Goal: Task Accomplishment & Management: Manage account settings

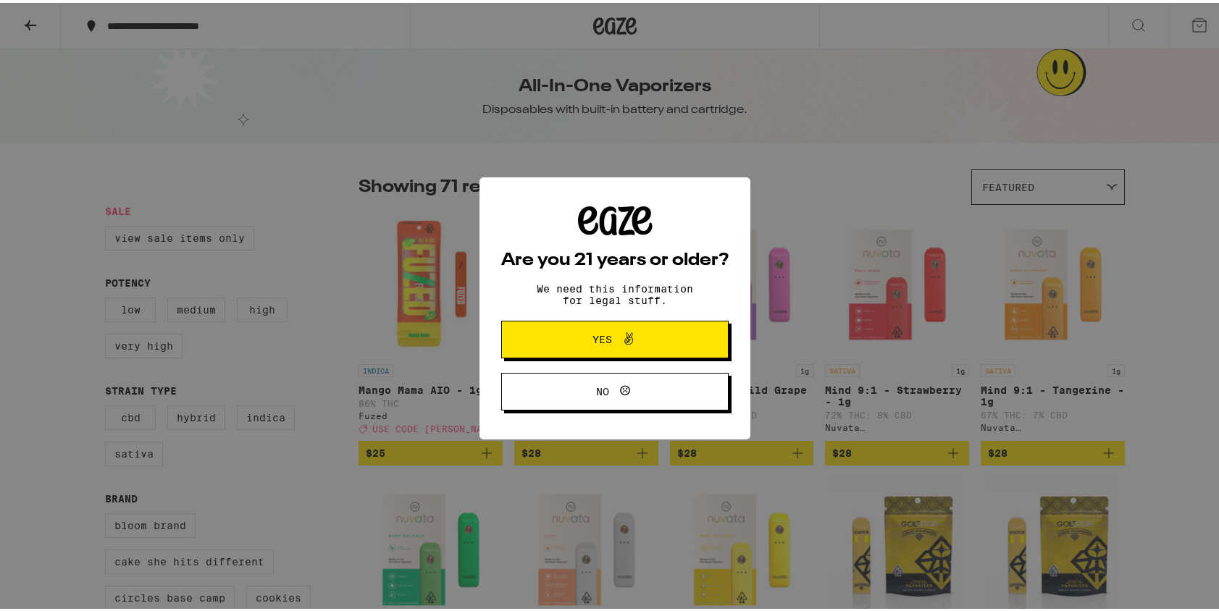
click at [660, 350] on button "Yes" at bounding box center [614, 337] width 227 height 38
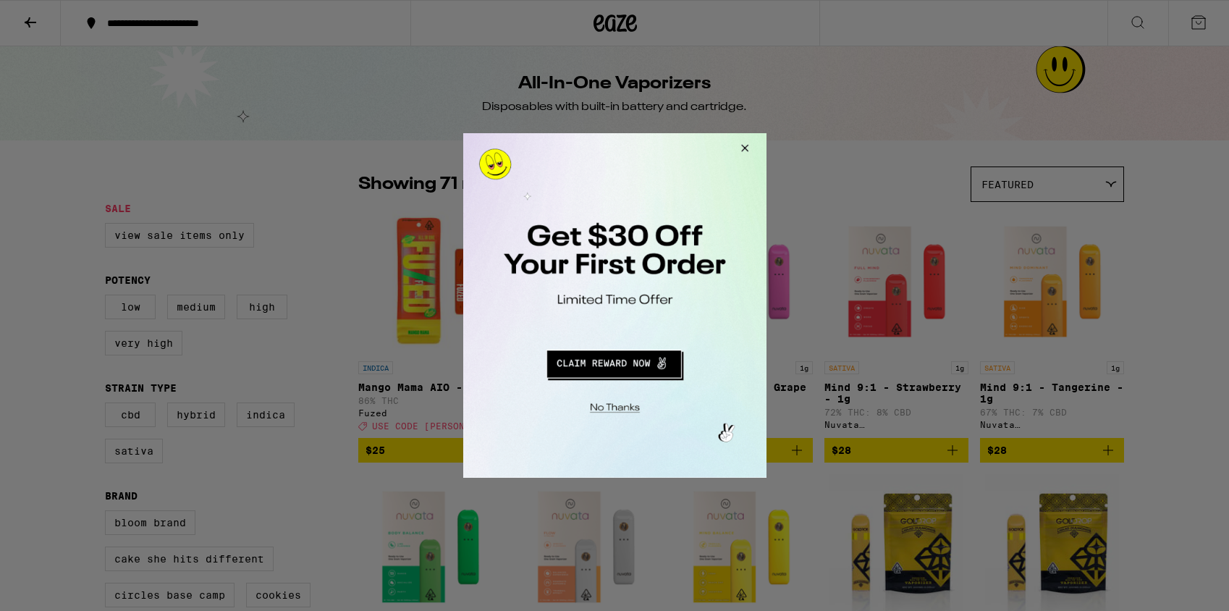
click at [635, 365] on button "Redirect to URL" at bounding box center [613, 362] width 252 height 35
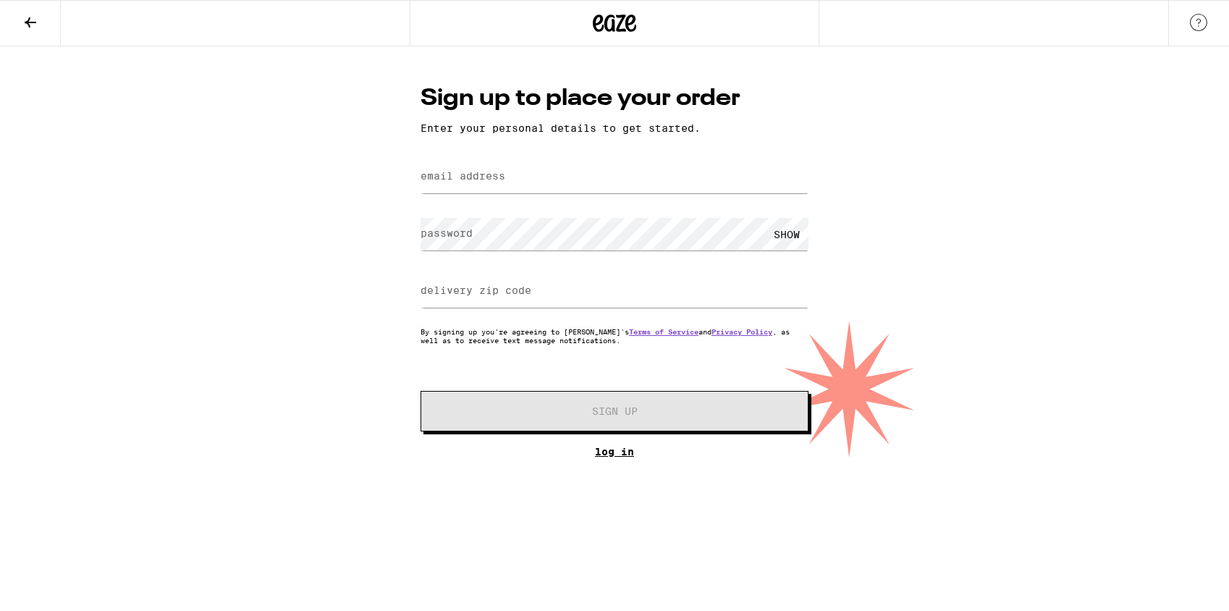
click at [615, 457] on link "Log In" at bounding box center [615, 452] width 388 height 12
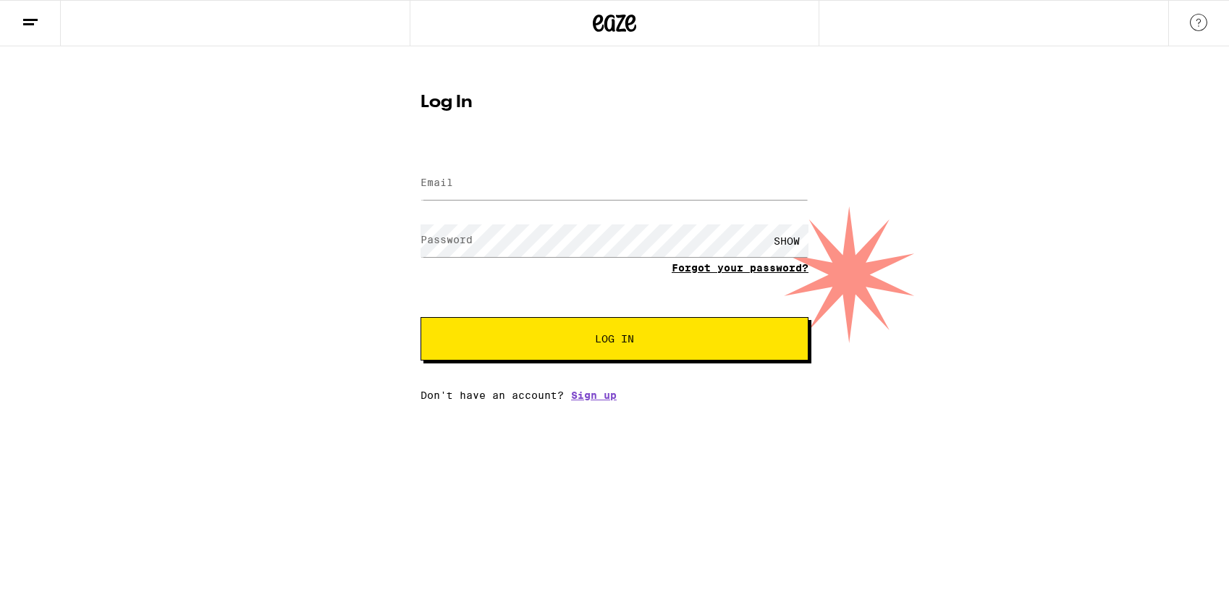
click at [704, 271] on link "Forgot your password?" at bounding box center [740, 268] width 137 height 12
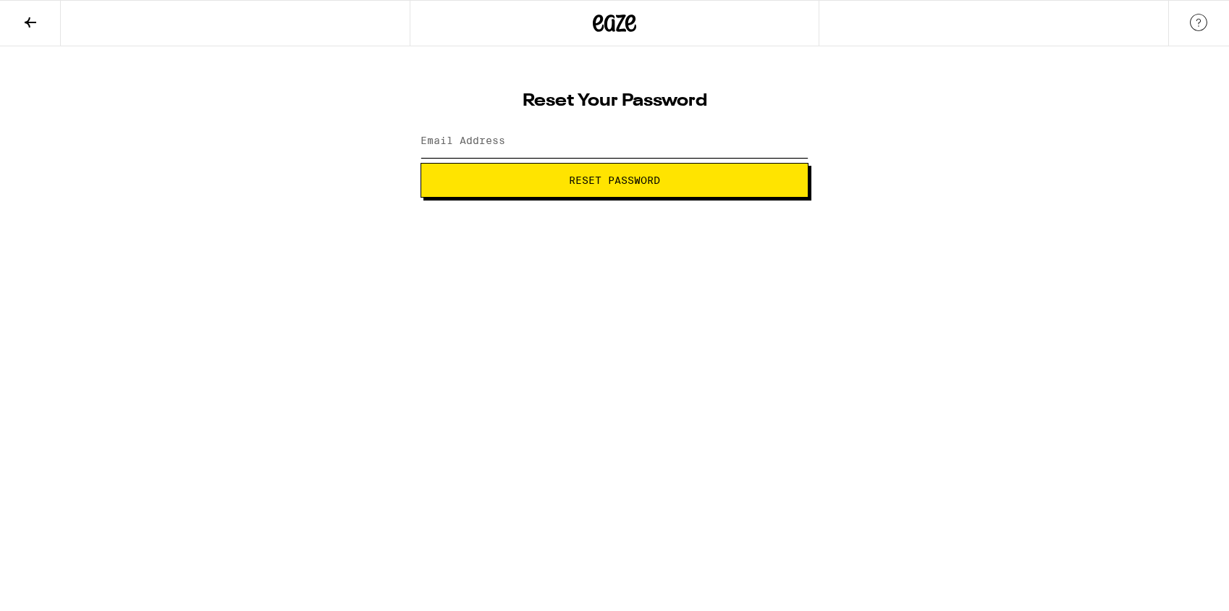
click at [542, 148] on input "Email Address" at bounding box center [615, 141] width 388 height 33
type input "[EMAIL_ADDRESS][DOMAIN_NAME]"
click at [666, 193] on button "Reset Password" at bounding box center [615, 180] width 388 height 35
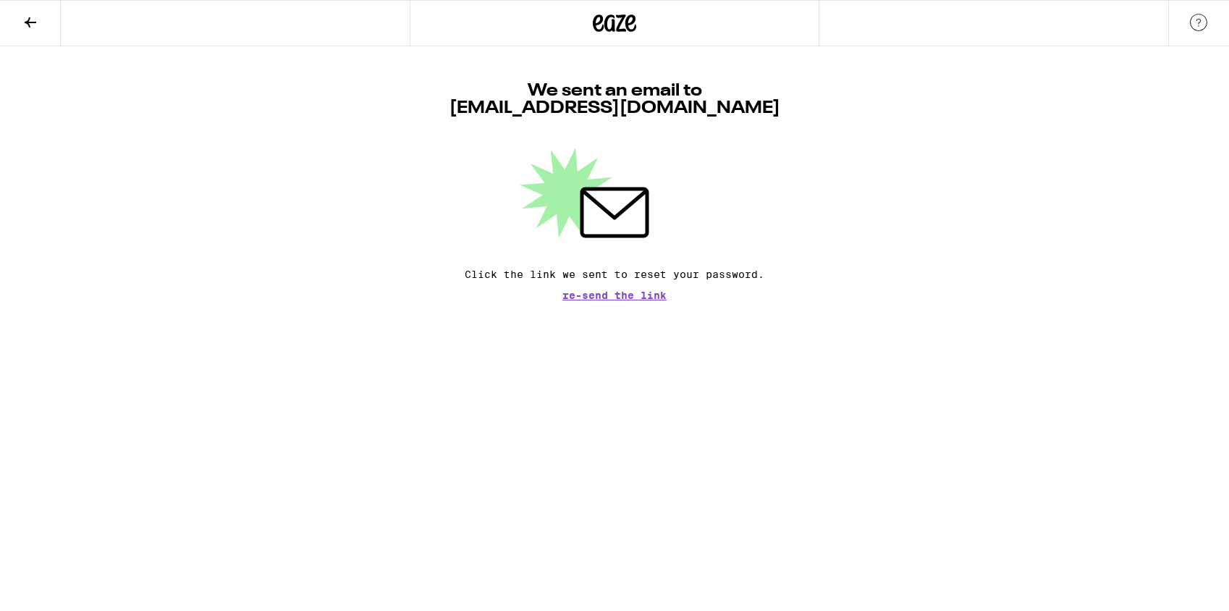
click at [610, 20] on icon at bounding box center [614, 23] width 43 height 26
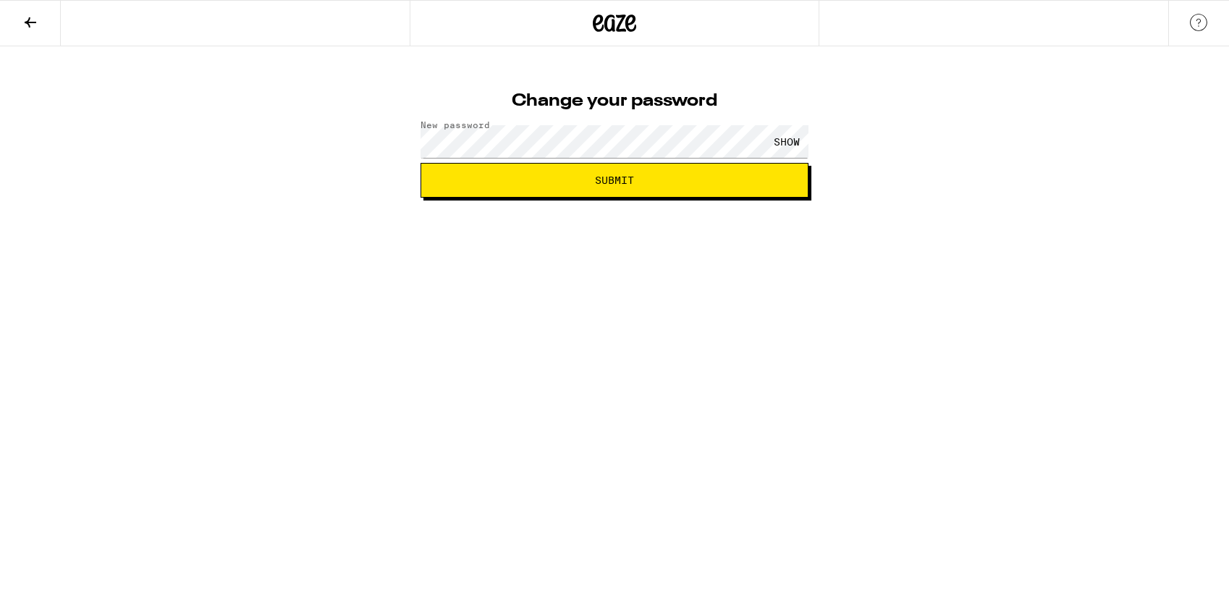
click at [573, 181] on span "Submit" at bounding box center [614, 180] width 363 height 10
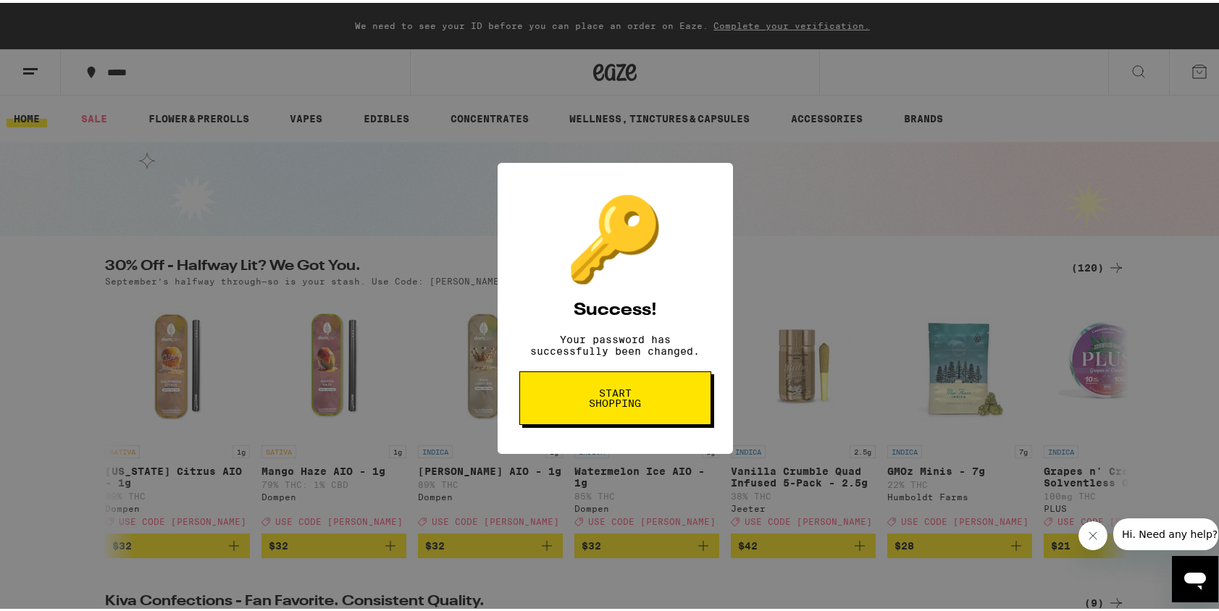
click at [654, 401] on button "Start shopping" at bounding box center [615, 396] width 192 height 54
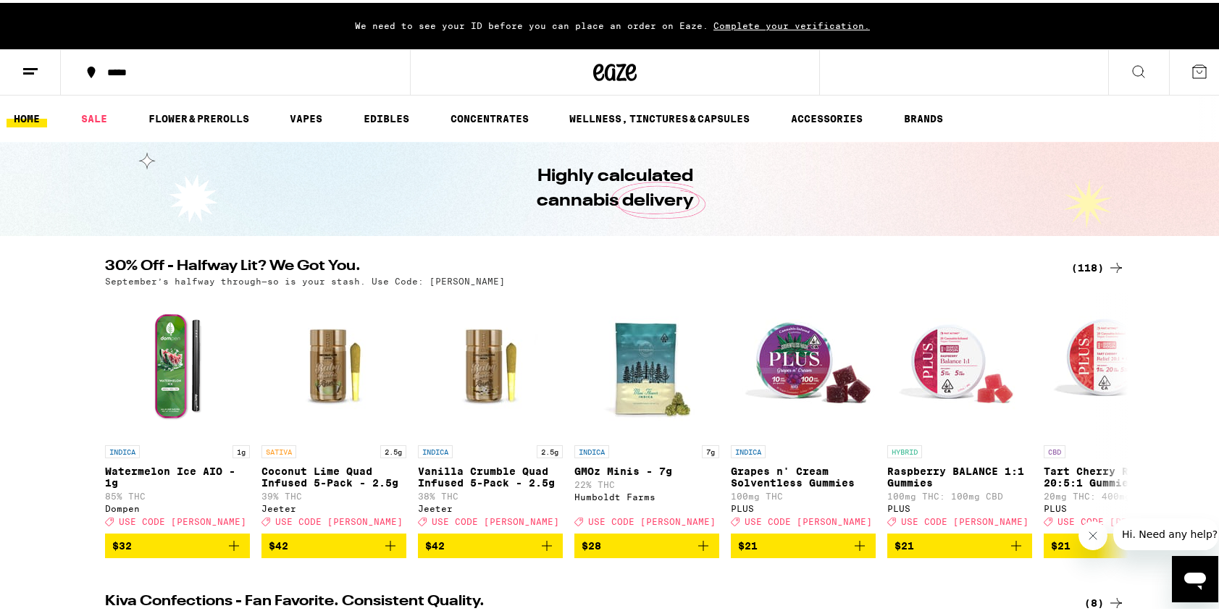
click at [164, 72] on div "*****" at bounding box center [242, 69] width 285 height 10
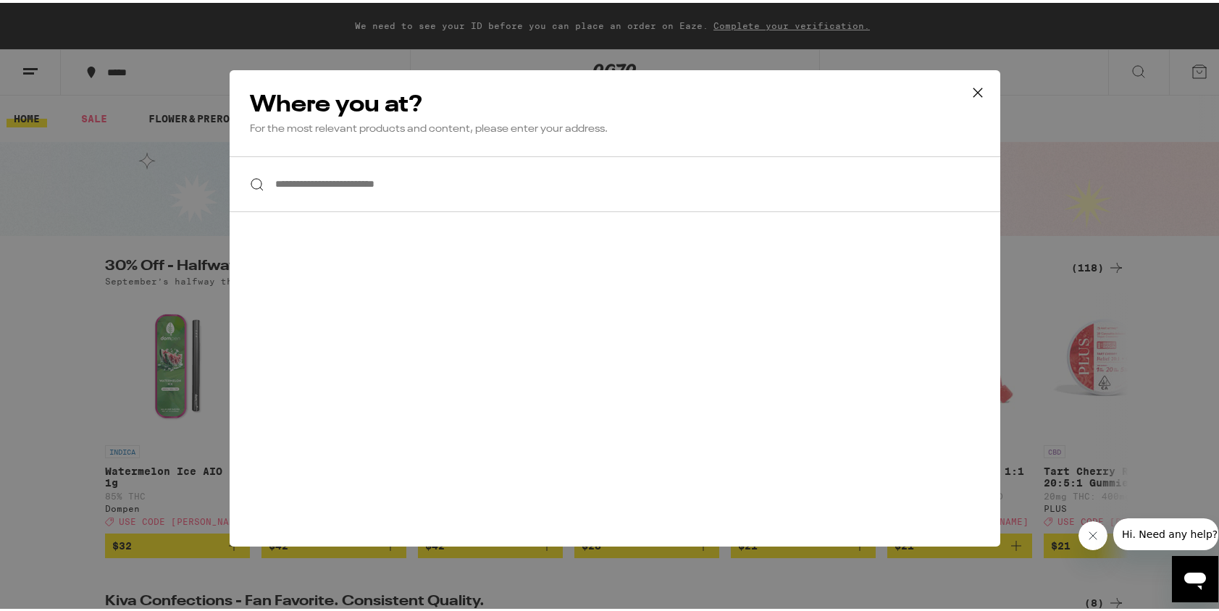
click at [412, 179] on input "**********" at bounding box center [615, 181] width 770 height 56
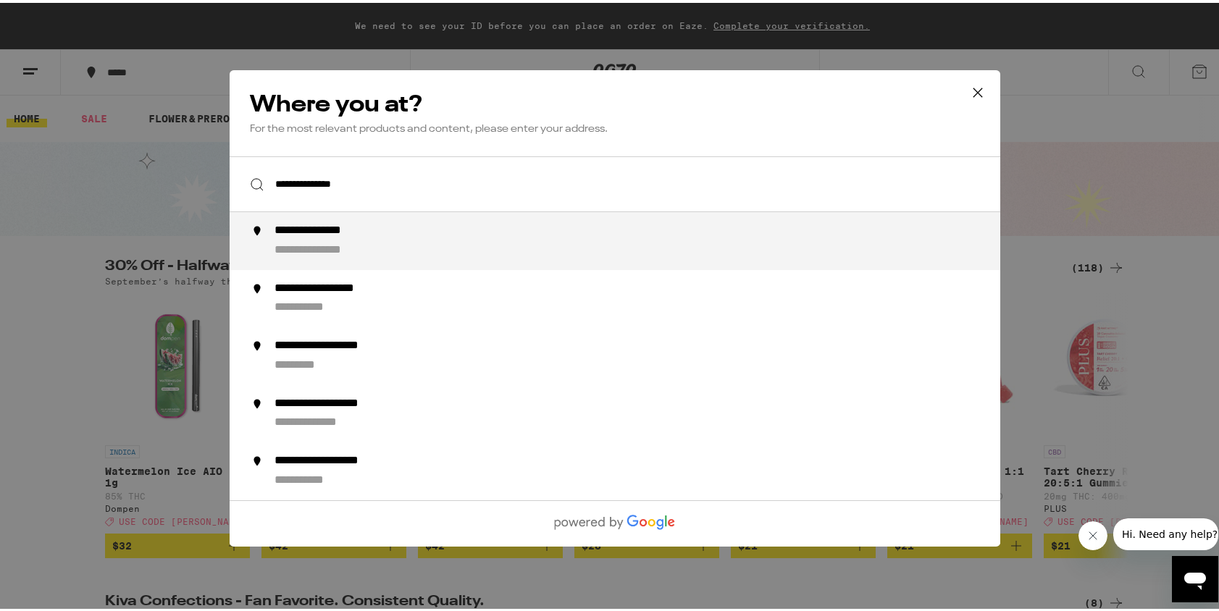
click at [396, 240] on div "**********" at bounding box center [643, 238] width 739 height 35
type input "**********"
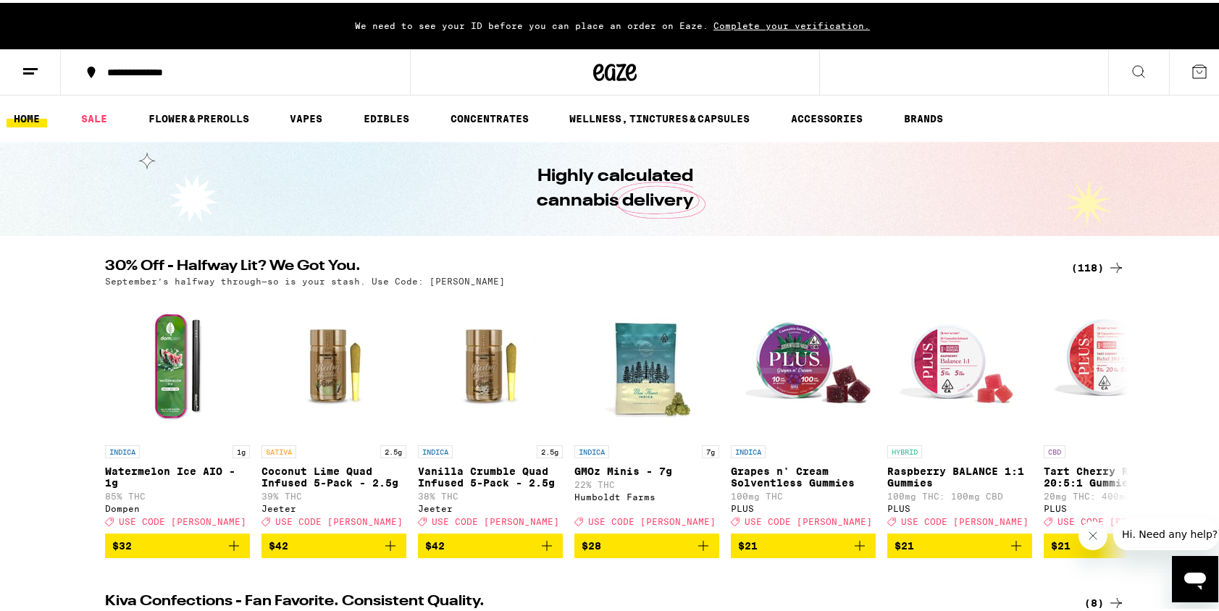
click at [33, 70] on line at bounding box center [28, 70] width 11 height 0
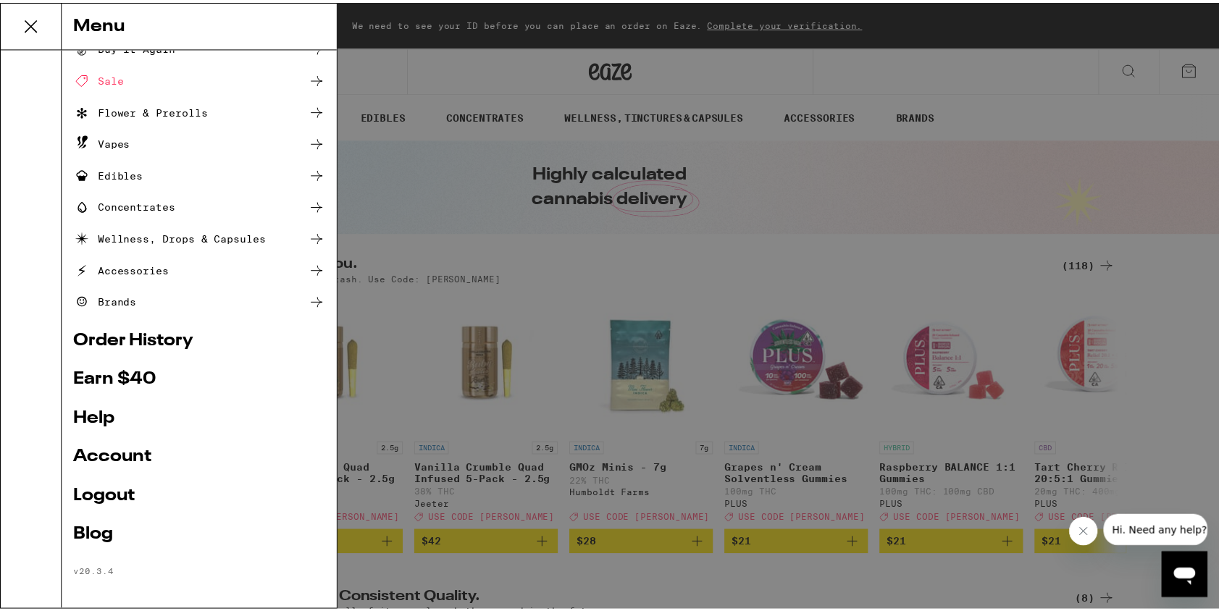
scroll to position [54, 0]
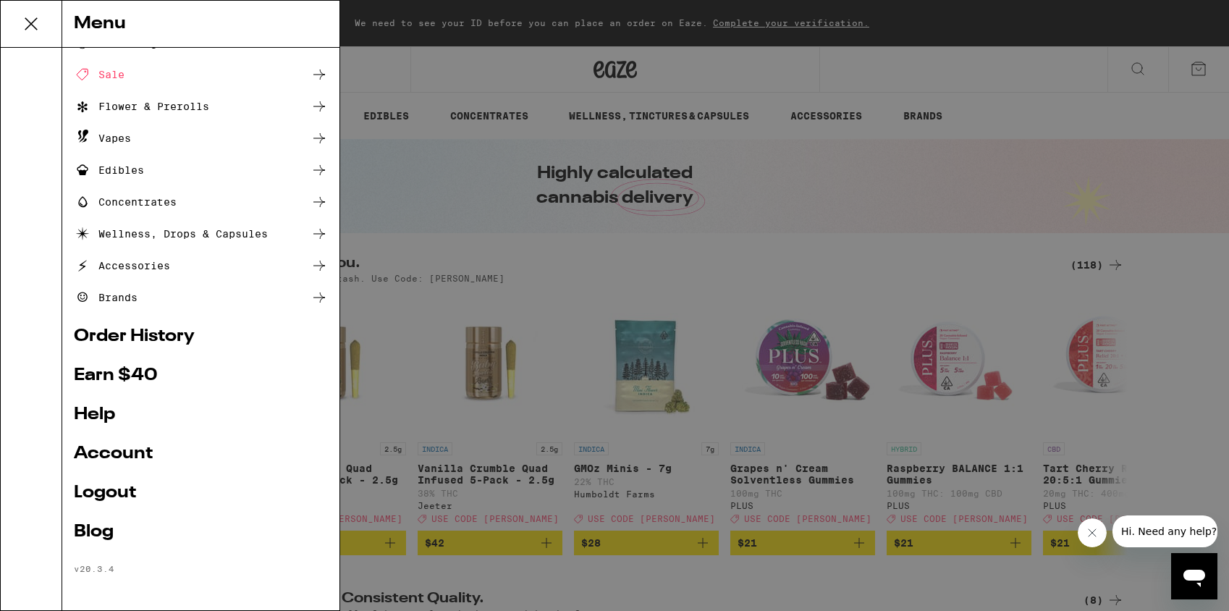
click at [112, 457] on link "Account" at bounding box center [201, 453] width 254 height 17
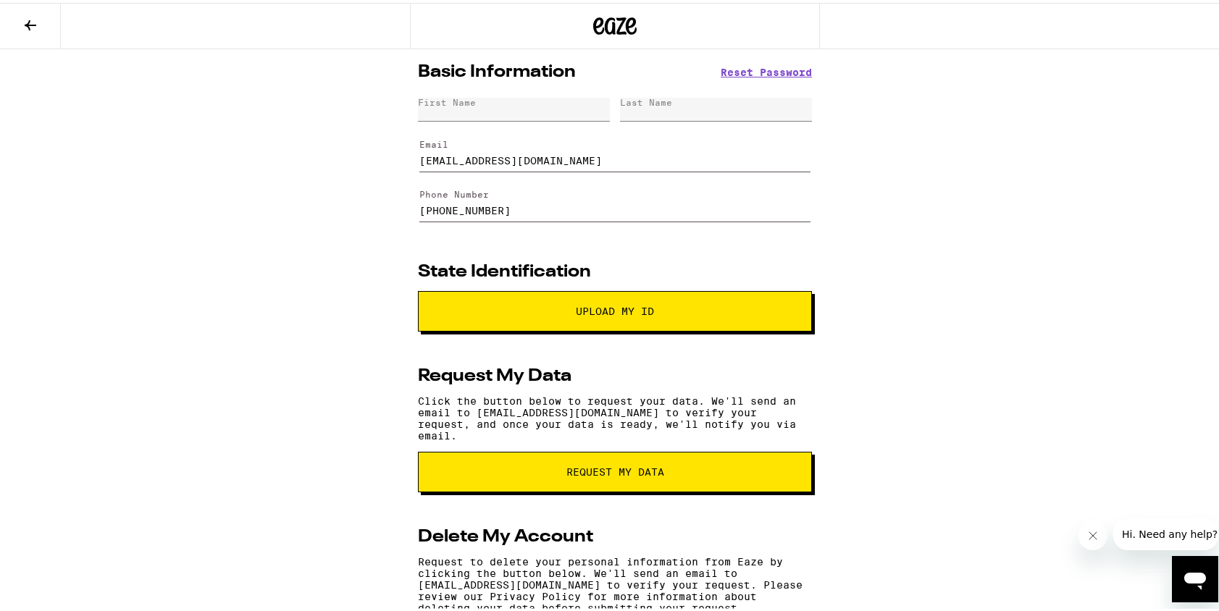
drag, startPoint x: 513, startPoint y: 209, endPoint x: 371, endPoint y: 206, distance: 141.9
click at [371, 206] on div "Basic Information Reset Password First Name Last Name Email [EMAIL_ADDRESS][DOM…" at bounding box center [614, 372] width 1229 height 652
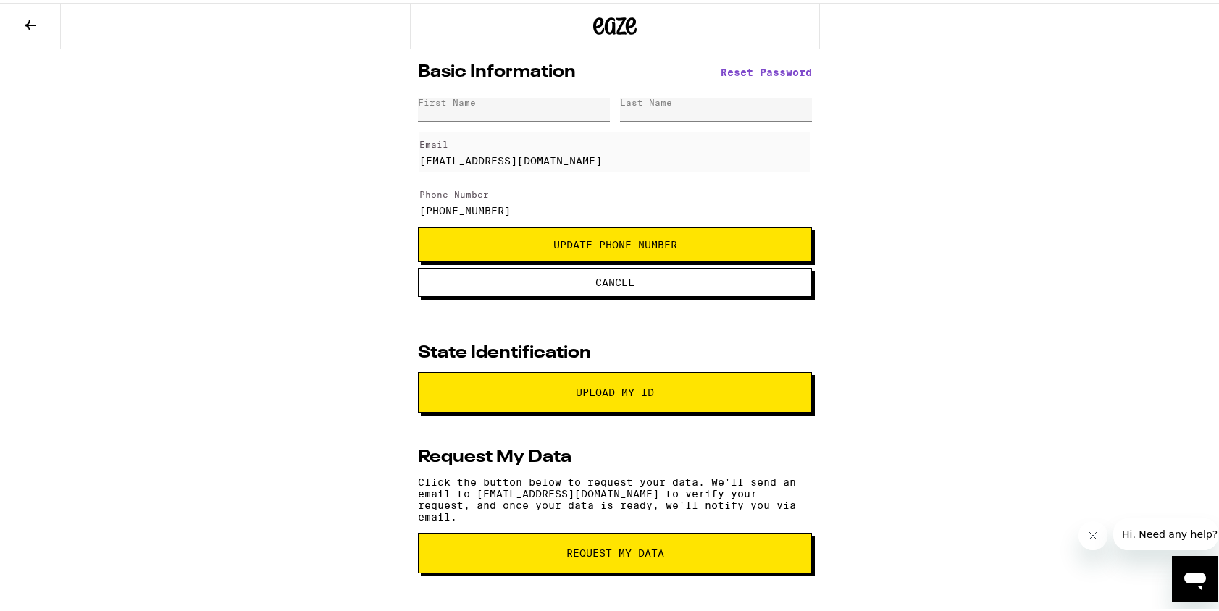
type input "[PHONE_NUMBER]"
click at [576, 243] on span "Update Phone Number" at bounding box center [615, 242] width 124 height 10
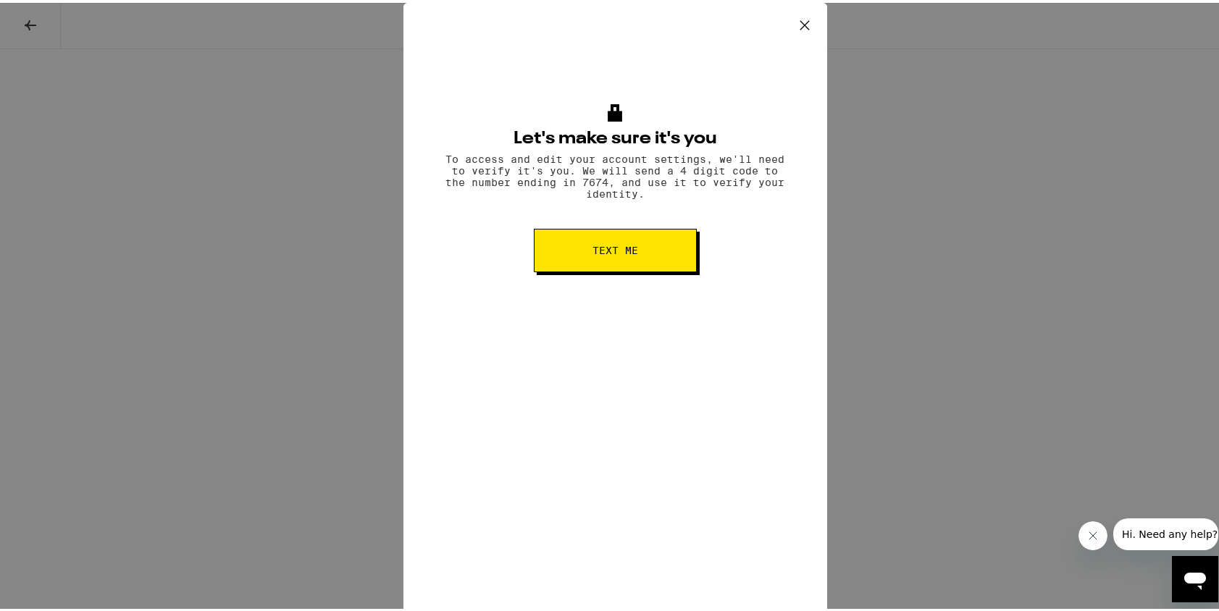
click at [655, 253] on button "Text me" at bounding box center [615, 247] width 163 height 43
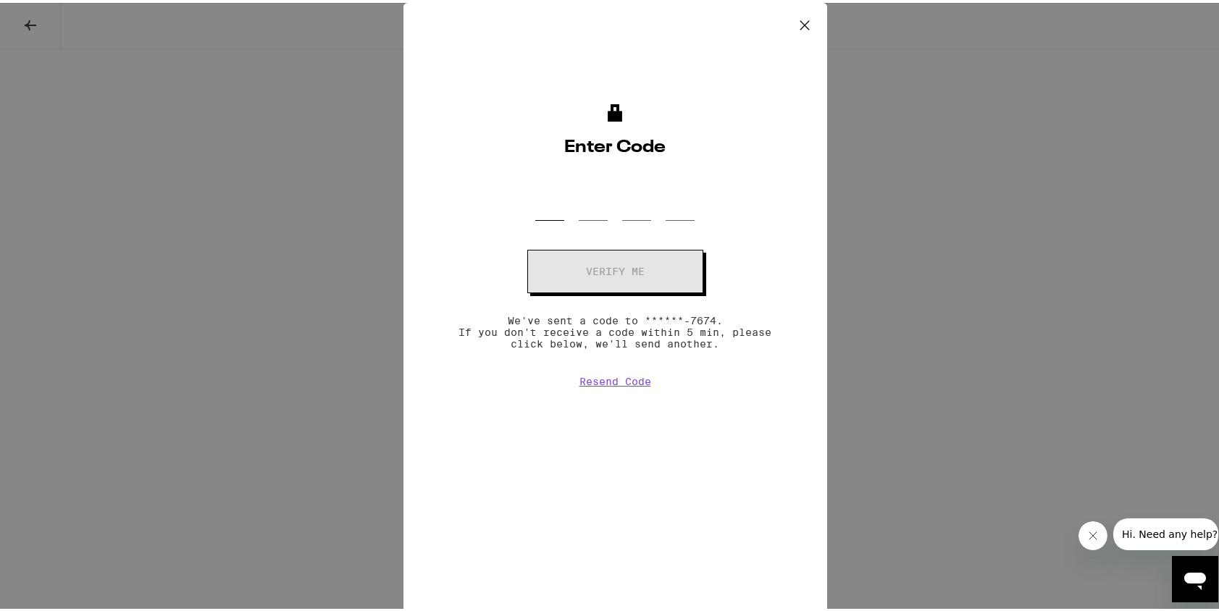
click at [544, 202] on input "OTP Code" at bounding box center [549, 196] width 29 height 43
click at [629, 384] on button "Resend Code" at bounding box center [615, 379] width 72 height 12
